Goal: Task Accomplishment & Management: Use online tool/utility

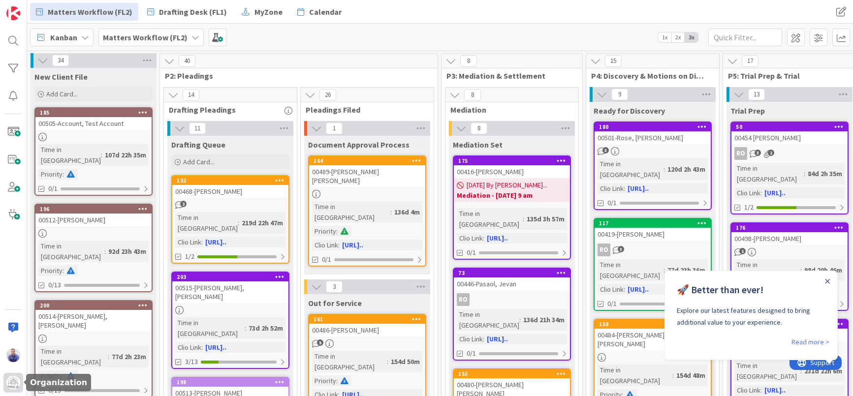
click at [13, 384] on img at bounding box center [13, 383] width 14 height 14
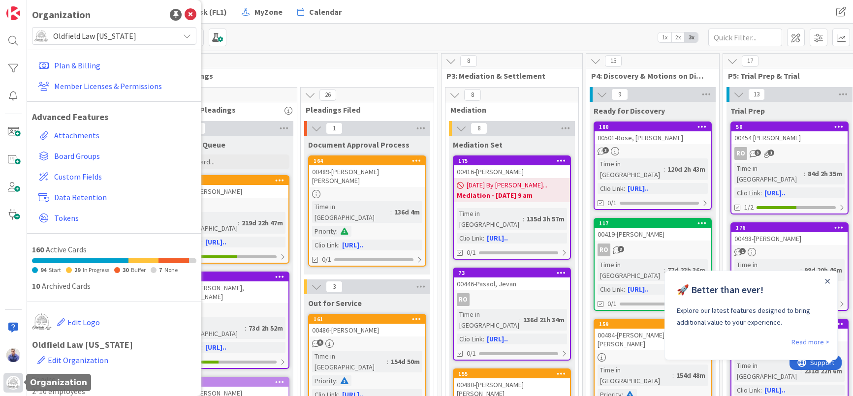
click at [13, 384] on img at bounding box center [13, 383] width 14 height 14
click at [140, 16] on div "Organization" at bounding box center [114, 14] width 164 height 15
click at [185, 13] on icon at bounding box center [191, 15] width 12 height 12
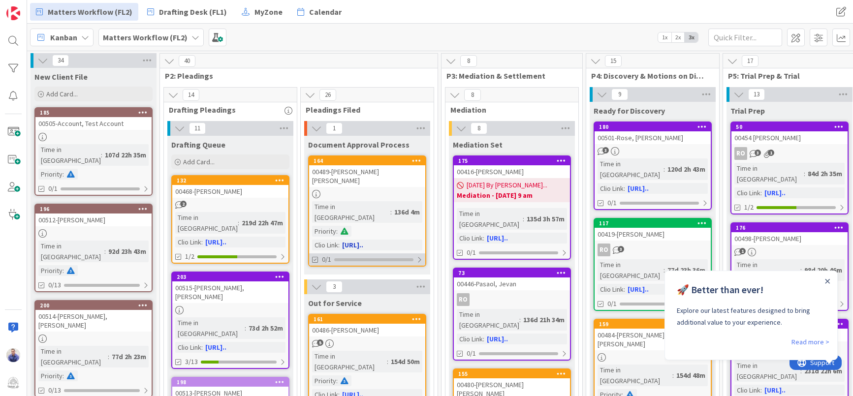
click at [418, 256] on div at bounding box center [419, 260] width 6 height 8
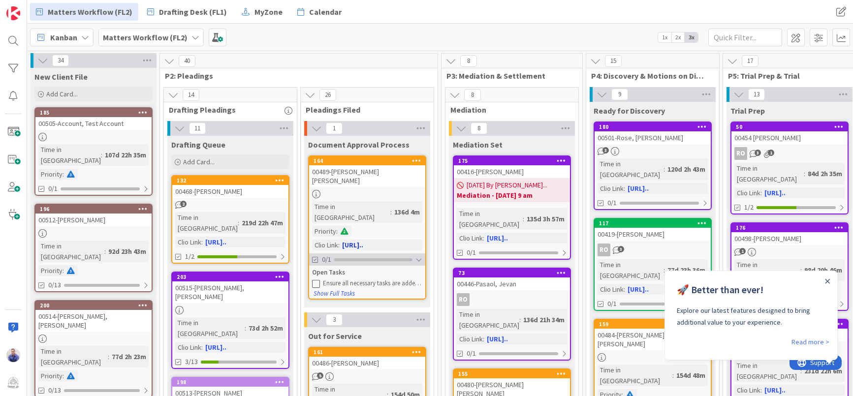
click at [418, 256] on div at bounding box center [418, 260] width 7 height 8
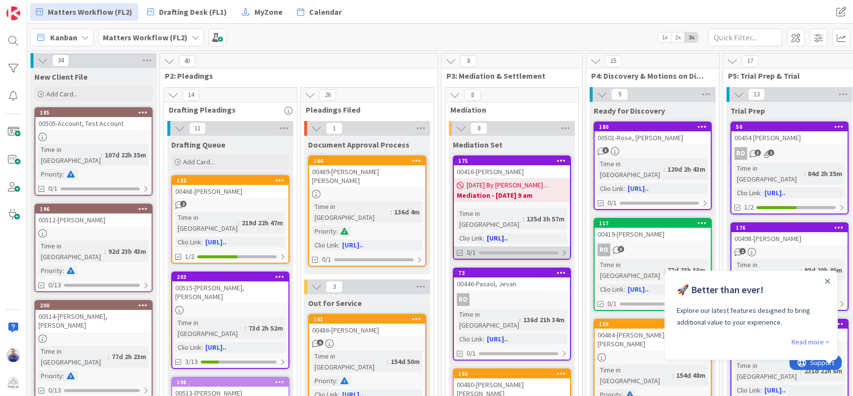
click at [563, 249] on div at bounding box center [564, 253] width 6 height 8
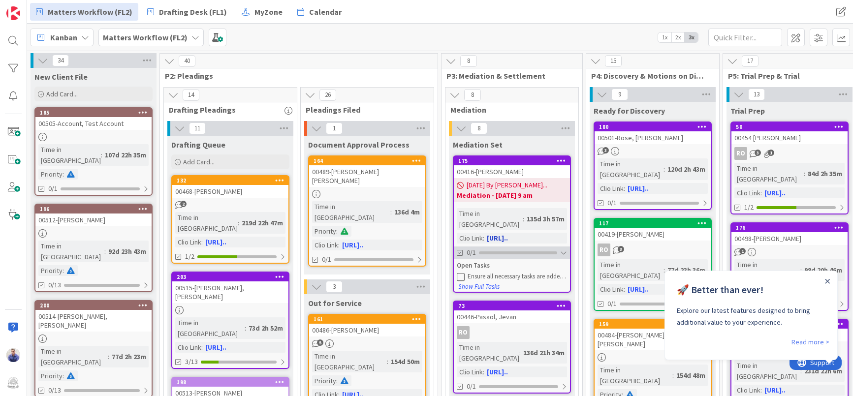
click at [563, 249] on div at bounding box center [563, 253] width 7 height 8
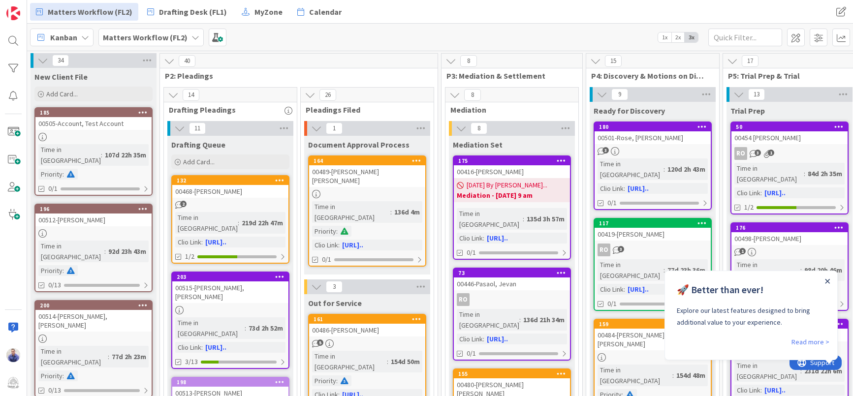
click at [828, 282] on icon "Close Announcement" at bounding box center [827, 281] width 4 height 4
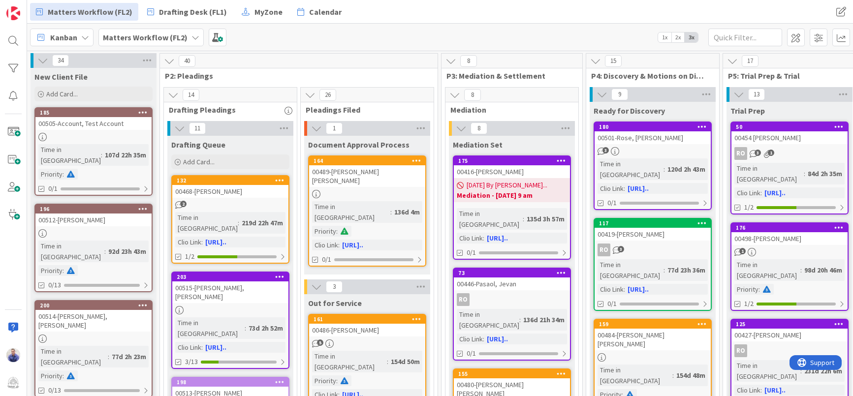
click at [668, 36] on span "1x" at bounding box center [664, 37] width 13 height 10
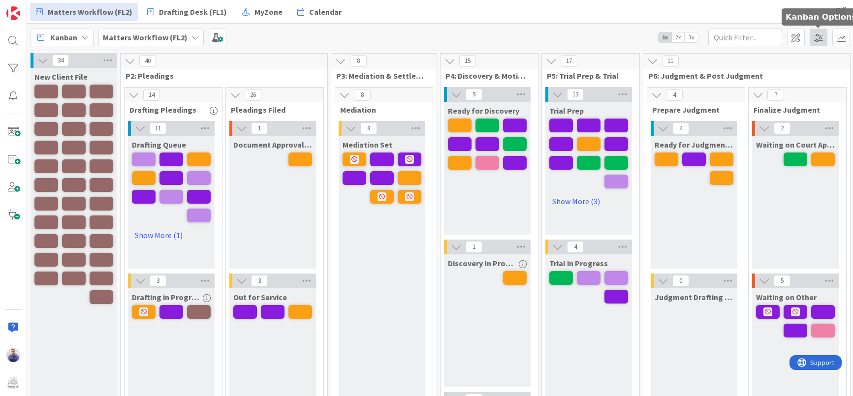
click at [820, 36] on span at bounding box center [818, 38] width 18 height 18
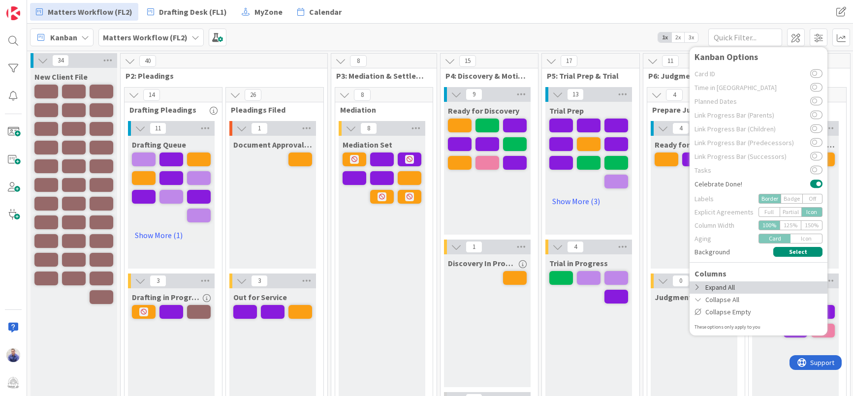
click at [699, 287] on icon at bounding box center [698, 287] width 8 height 7
click at [697, 288] on icon at bounding box center [698, 287] width 8 height 7
click at [699, 299] on icon at bounding box center [698, 299] width 8 height 7
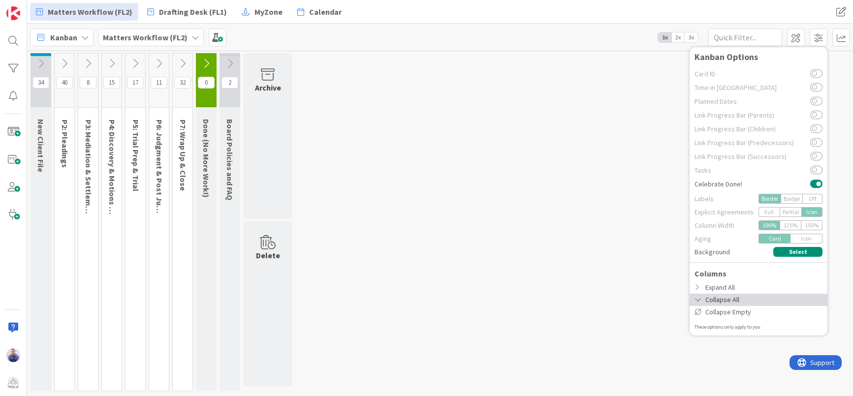
click at [699, 299] on icon at bounding box center [698, 299] width 8 height 7
click at [698, 286] on icon at bounding box center [698, 287] width 8 height 7
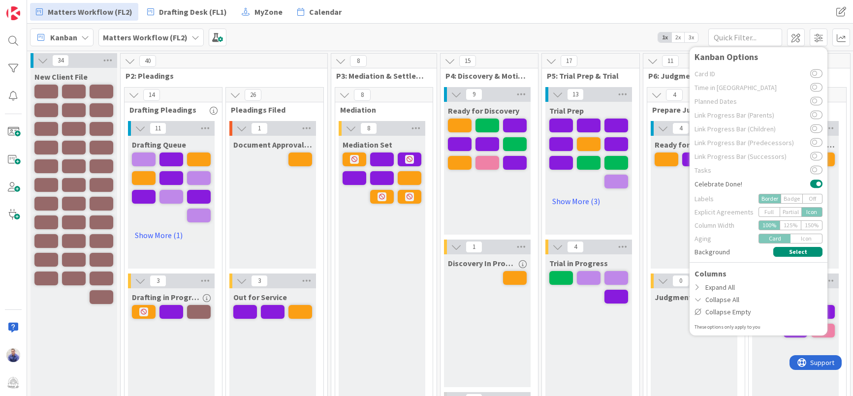
click at [606, 34] on div "Kanban Matters Workflow (FL2) 1x 2x 3x Kanban Options Card ID Time in Column Pl…" at bounding box center [440, 37] width 826 height 27
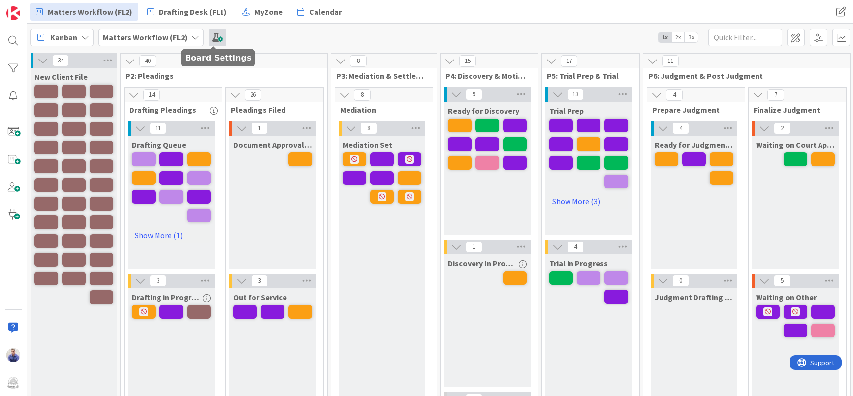
click at [215, 38] on span at bounding box center [218, 38] width 18 height 18
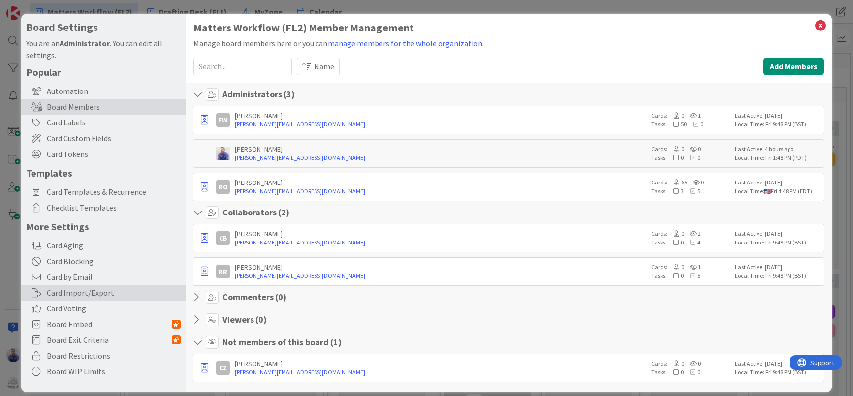
scroll to position [10, 0]
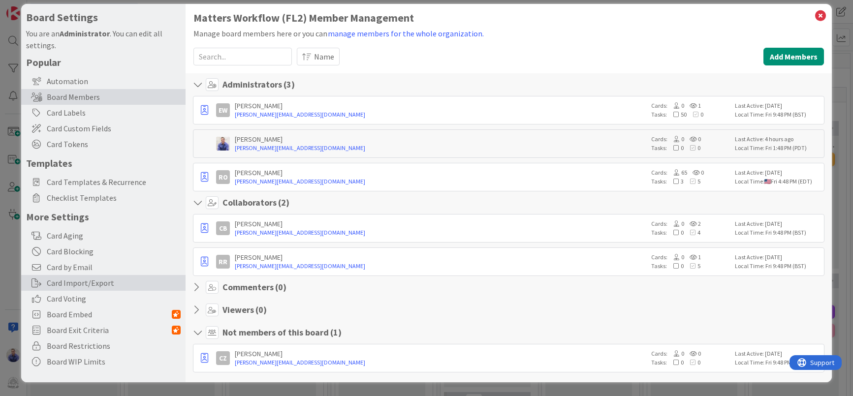
click at [99, 281] on div "Card Import/Export" at bounding box center [103, 283] width 164 height 16
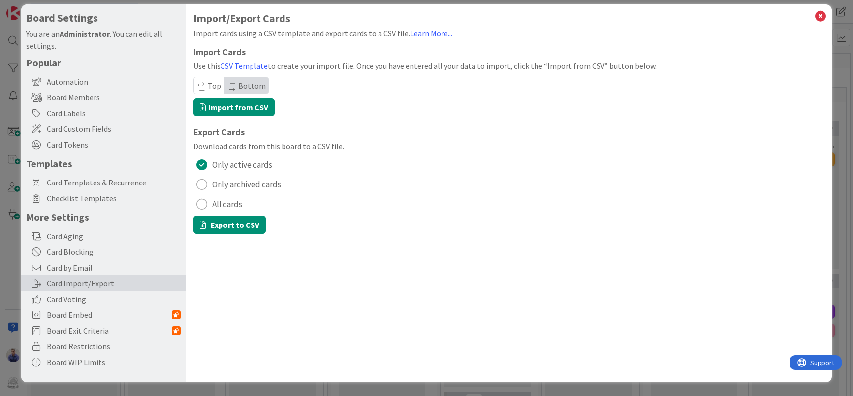
scroll to position [9, 0]
click at [214, 207] on span "All cards" at bounding box center [227, 204] width 30 height 15
click at [233, 225] on button "Export to CSV" at bounding box center [229, 225] width 72 height 18
